Goal: Navigation & Orientation: Understand site structure

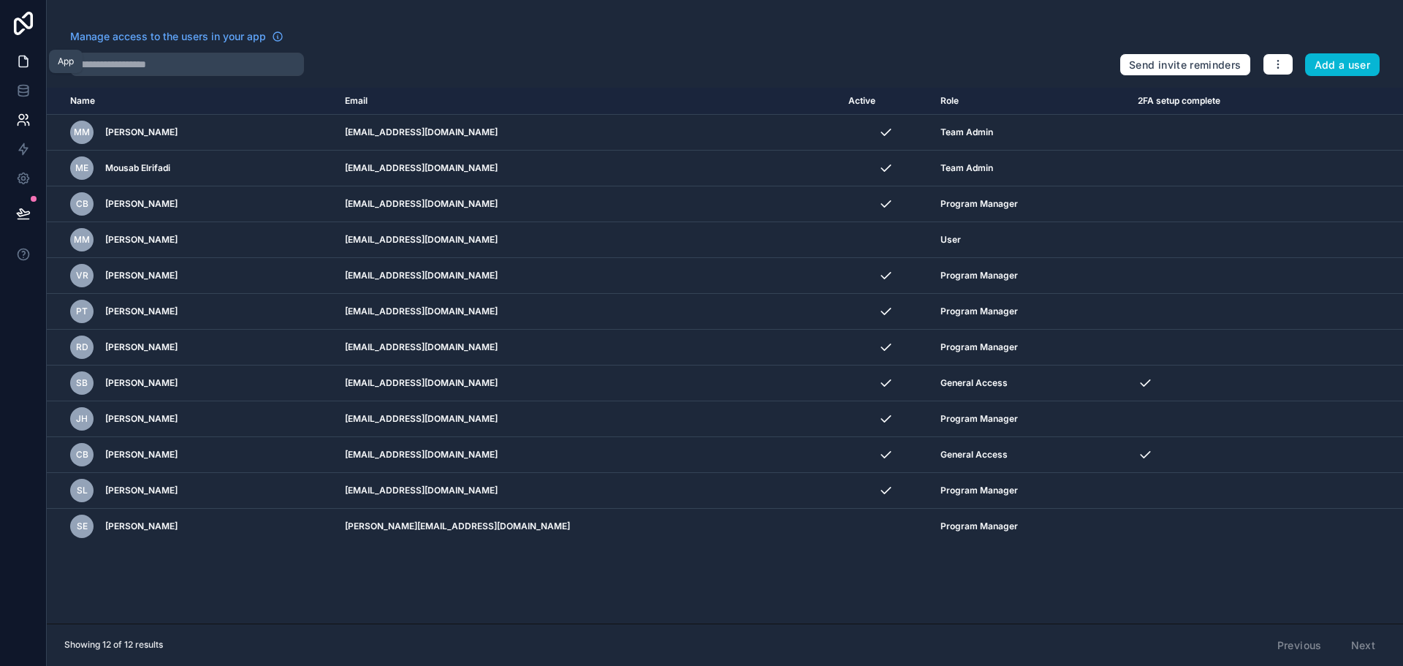
click at [20, 56] on icon at bounding box center [23, 61] width 9 height 11
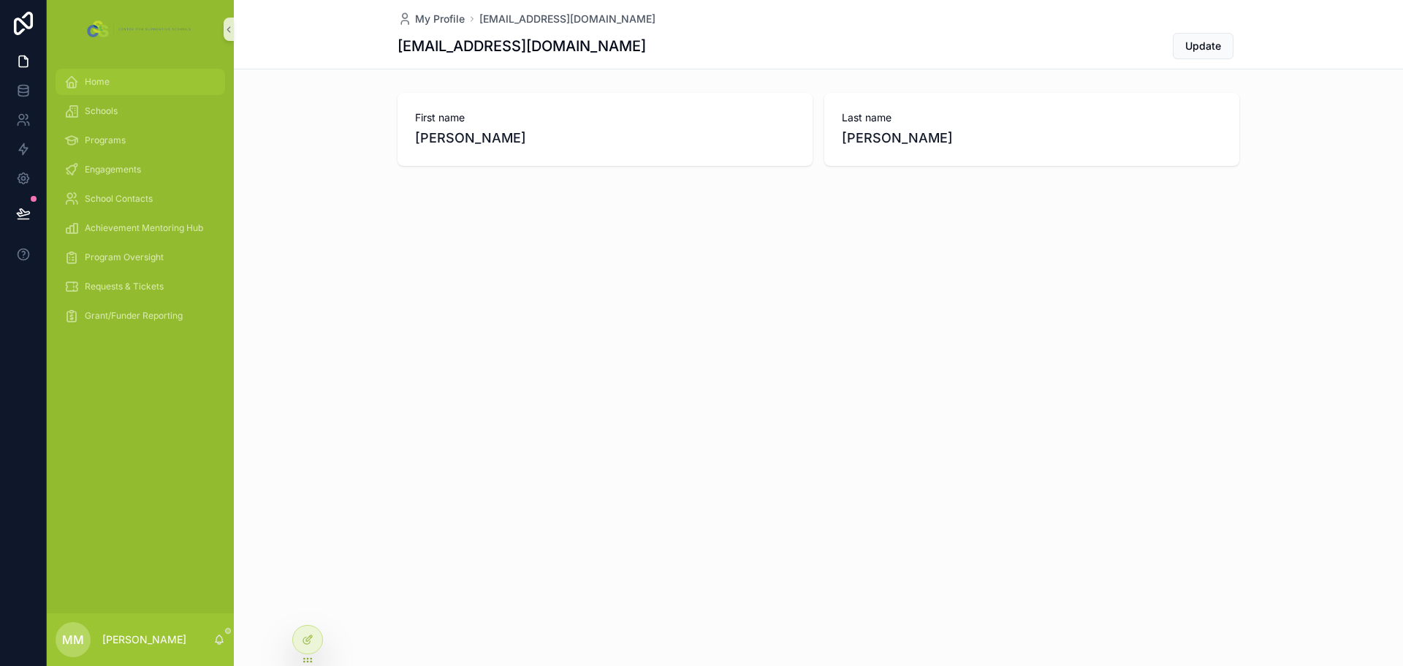
click at [99, 93] on div "Home" at bounding box center [140, 81] width 152 height 23
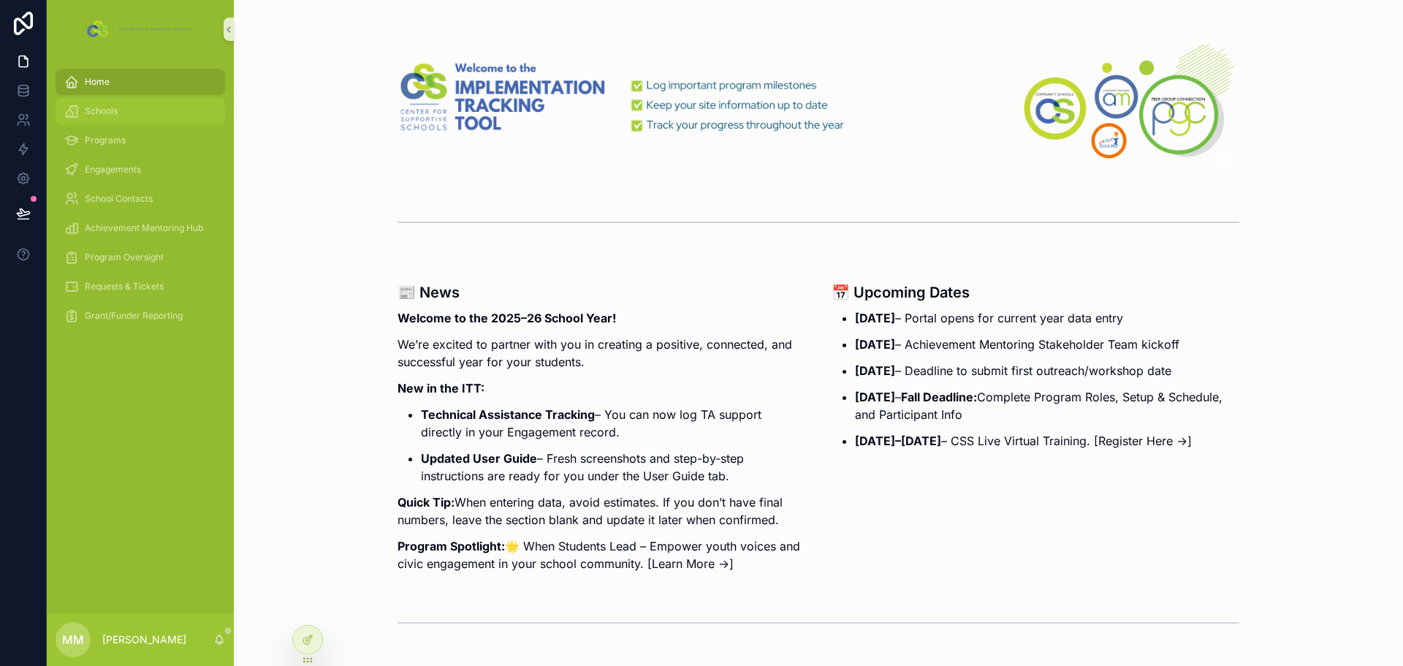
click at [118, 115] on div "Schools" at bounding box center [140, 110] width 152 height 23
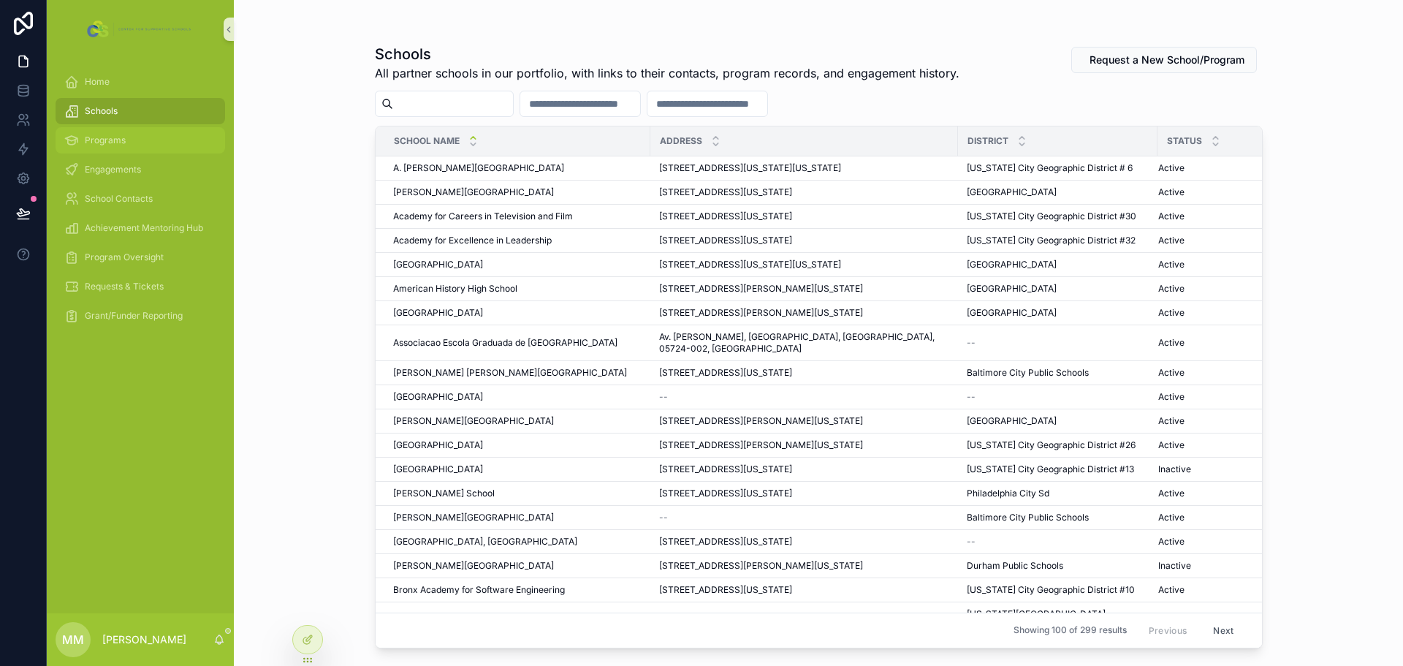
click at [127, 141] on div "Programs" at bounding box center [140, 140] width 152 height 23
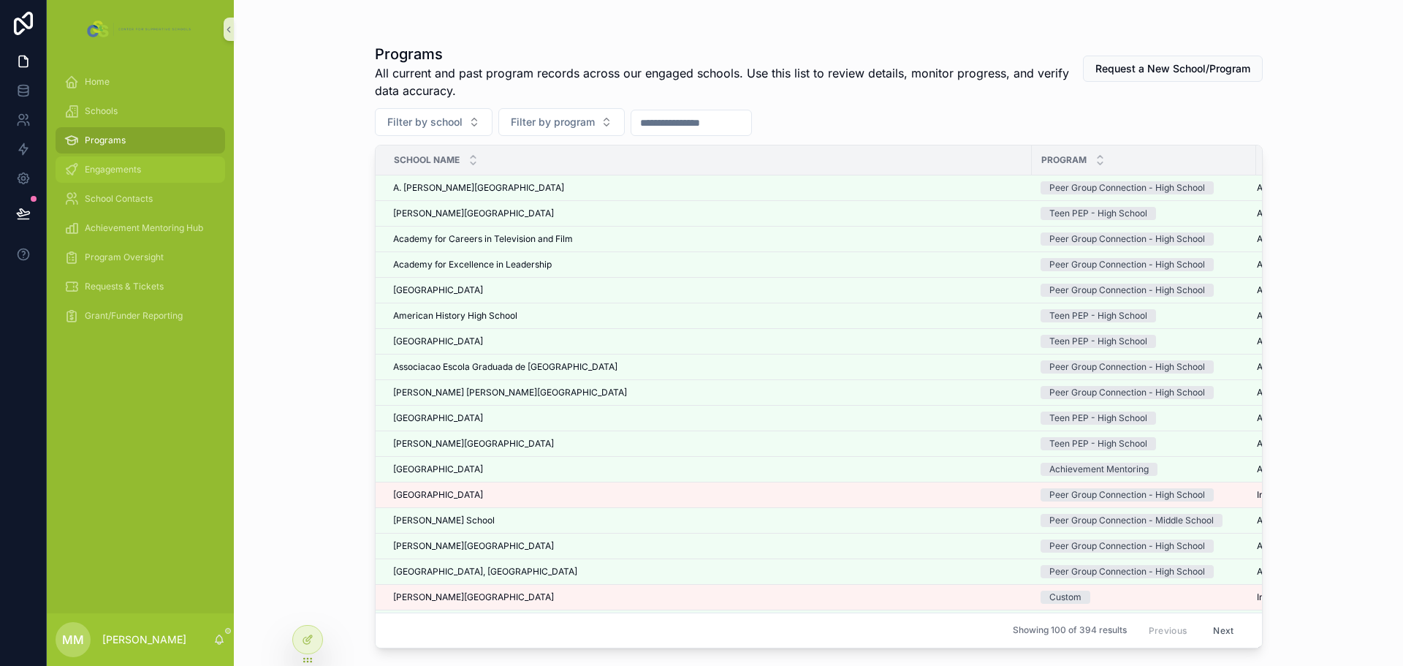
click at [137, 171] on span "Engagements" at bounding box center [113, 170] width 56 height 12
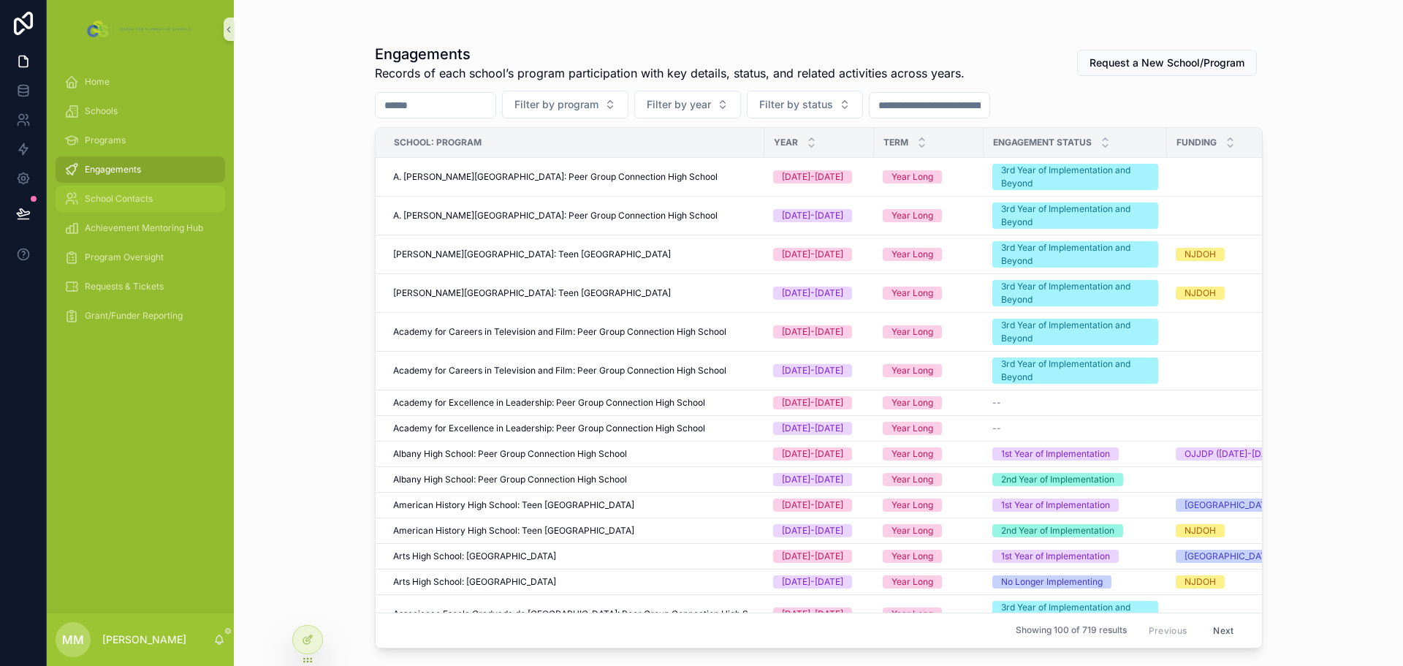
click at [135, 202] on span "School Contacts" at bounding box center [119, 199] width 68 height 12
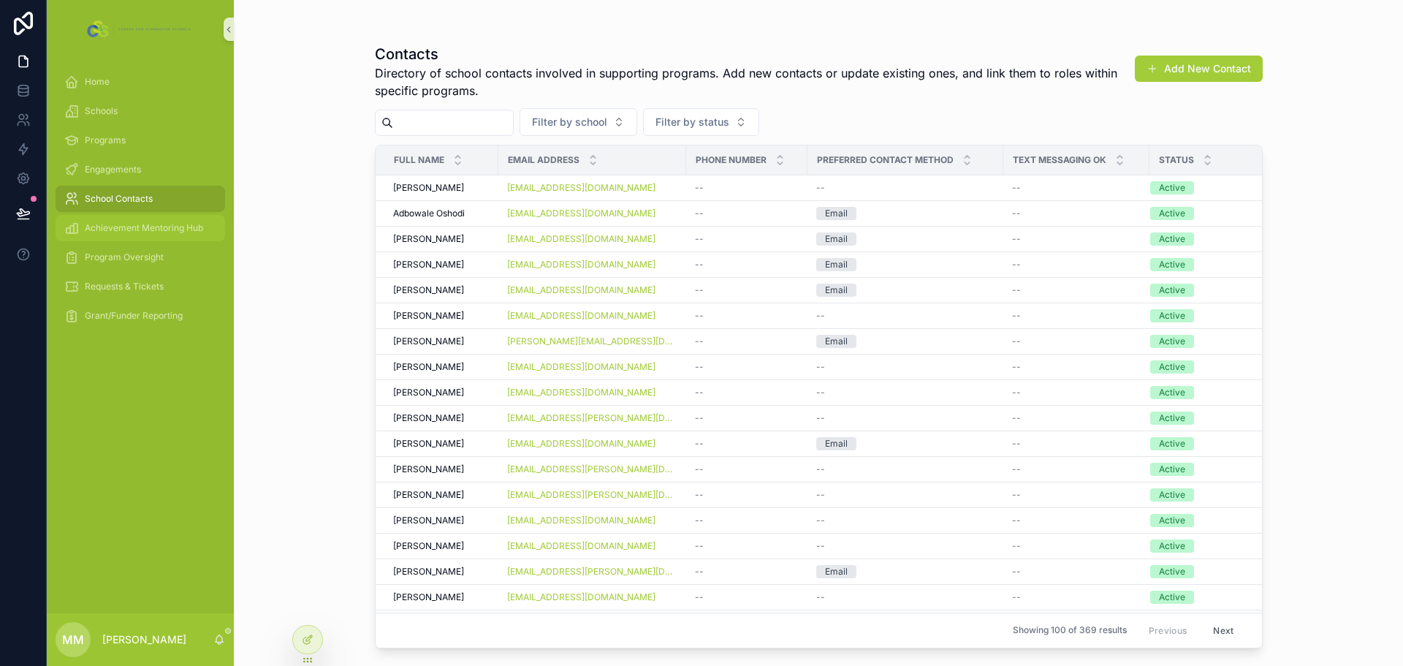
click at [137, 224] on span "Achievement Mentoring Hub" at bounding box center [144, 228] width 118 height 12
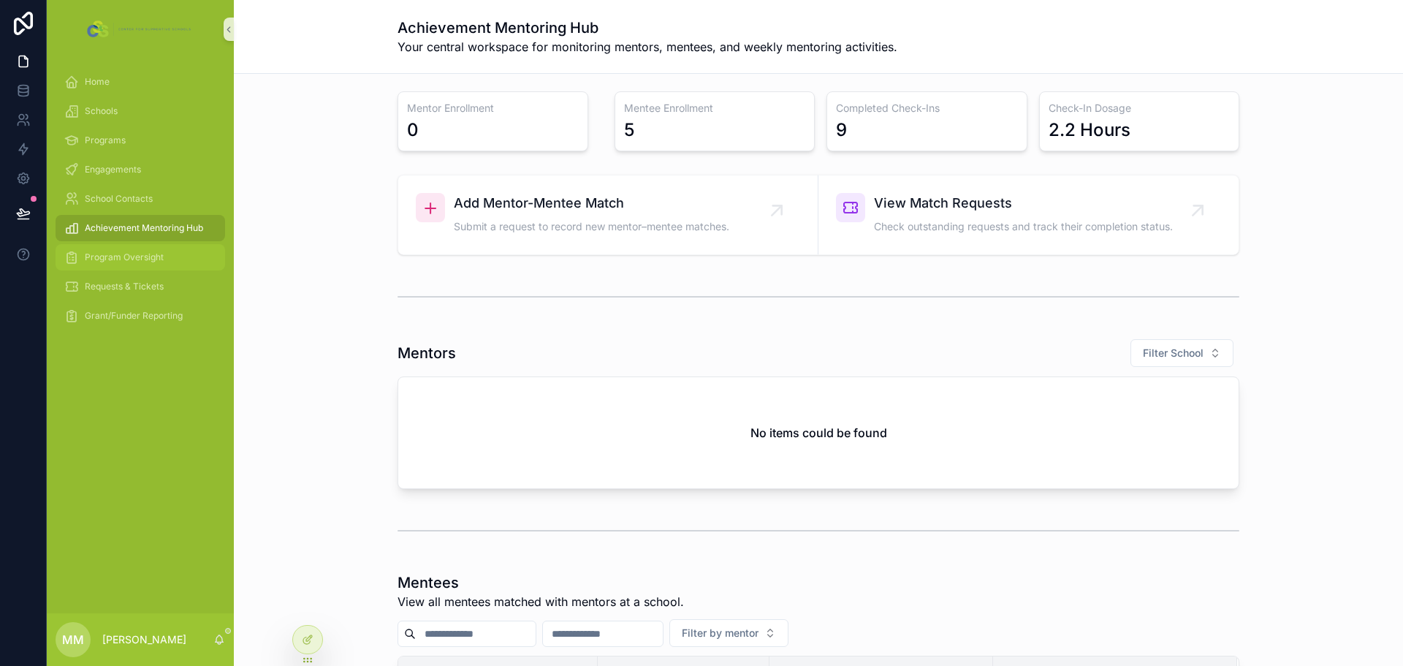
click at [128, 268] on div "Program Oversight" at bounding box center [140, 257] width 152 height 23
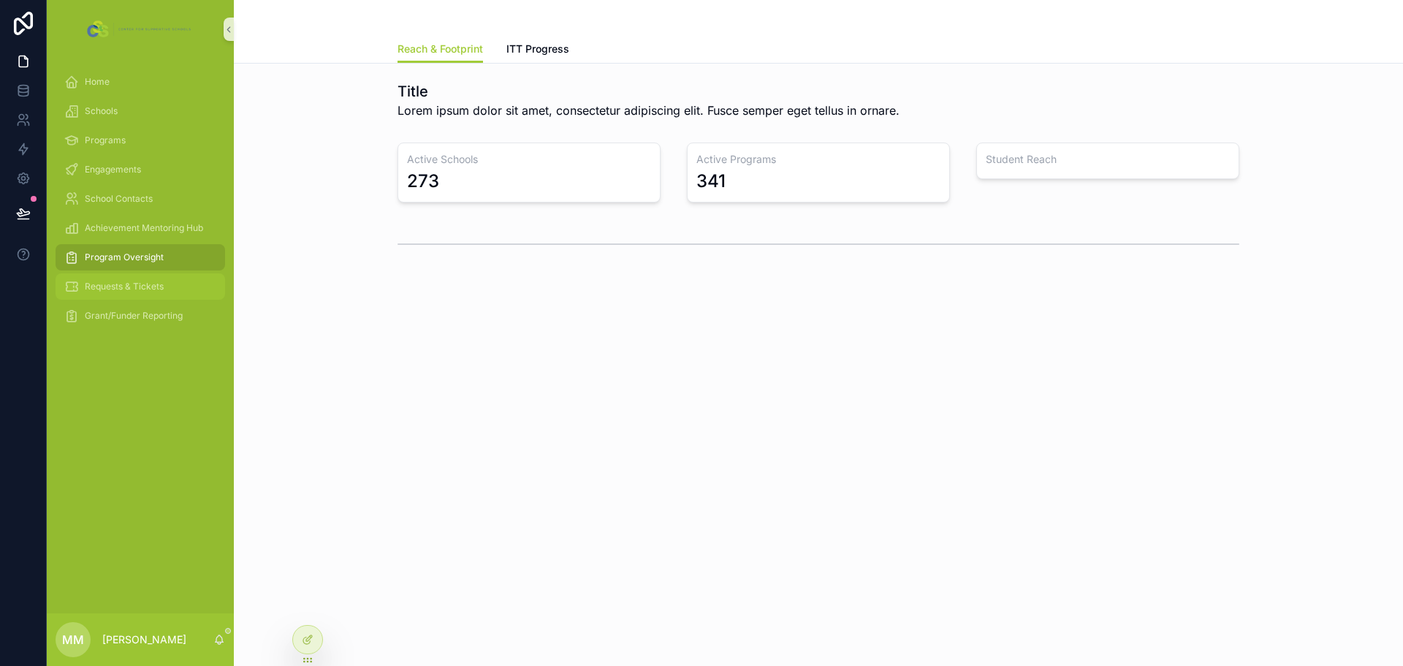
click at [121, 291] on span "Requests & Tickets" at bounding box center [124, 287] width 79 height 12
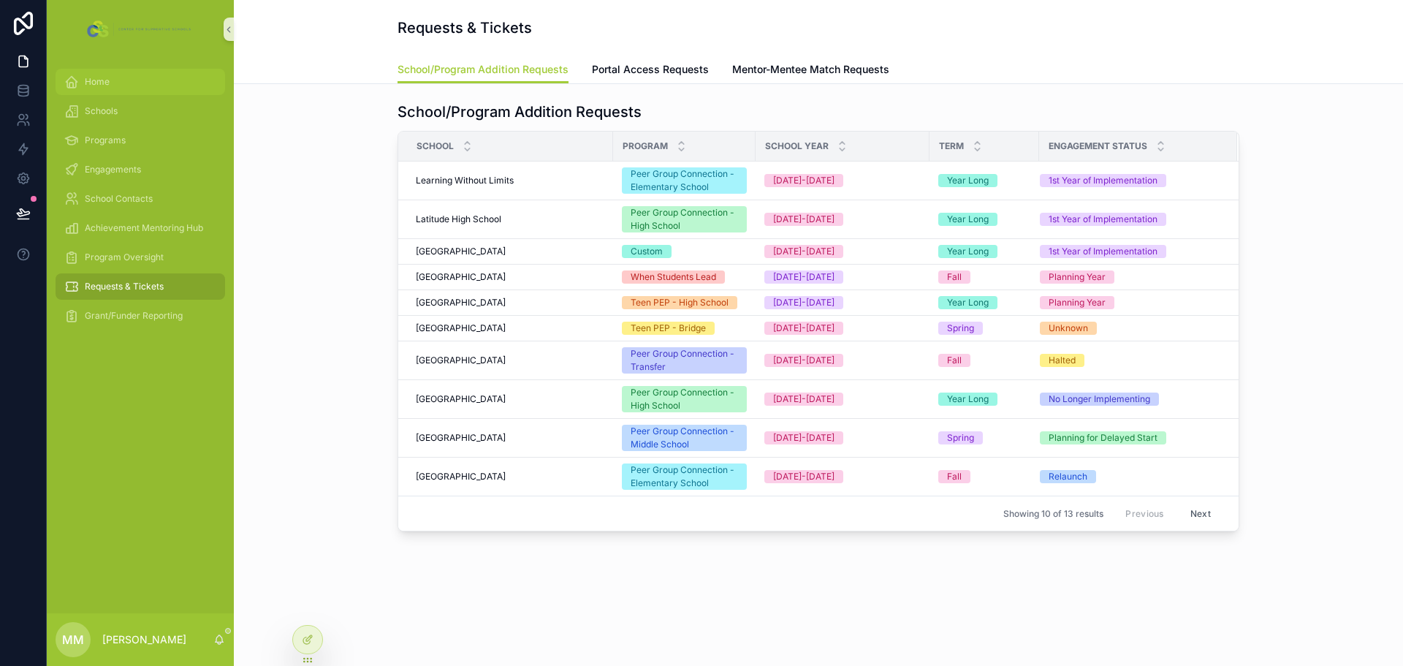
click at [118, 88] on div "Home" at bounding box center [140, 81] width 152 height 23
